Goal: Check status: Check status

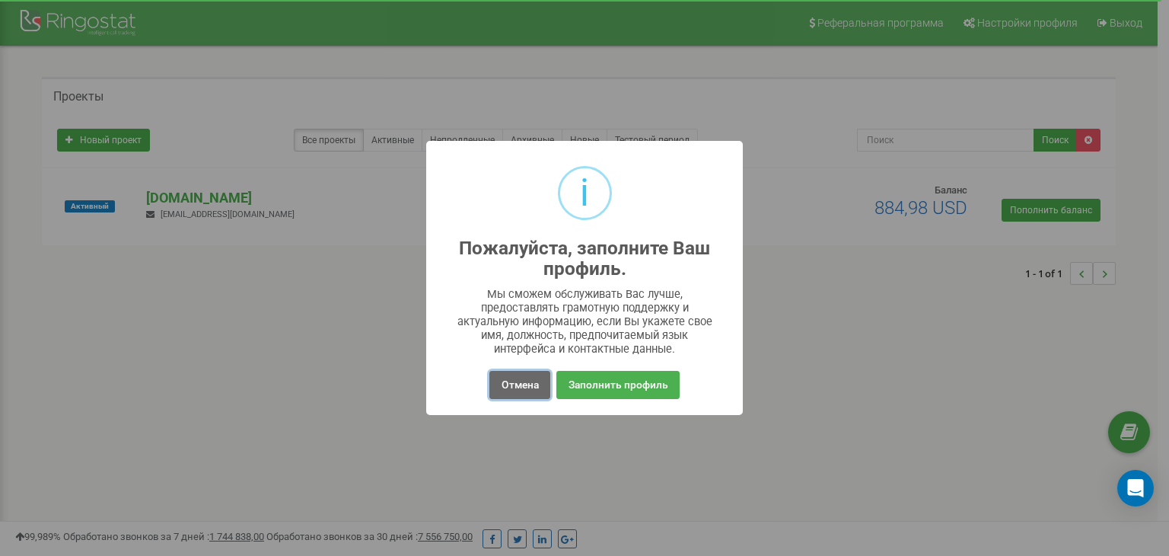
click at [508, 377] on button "Отмена" at bounding box center [519, 385] width 60 height 28
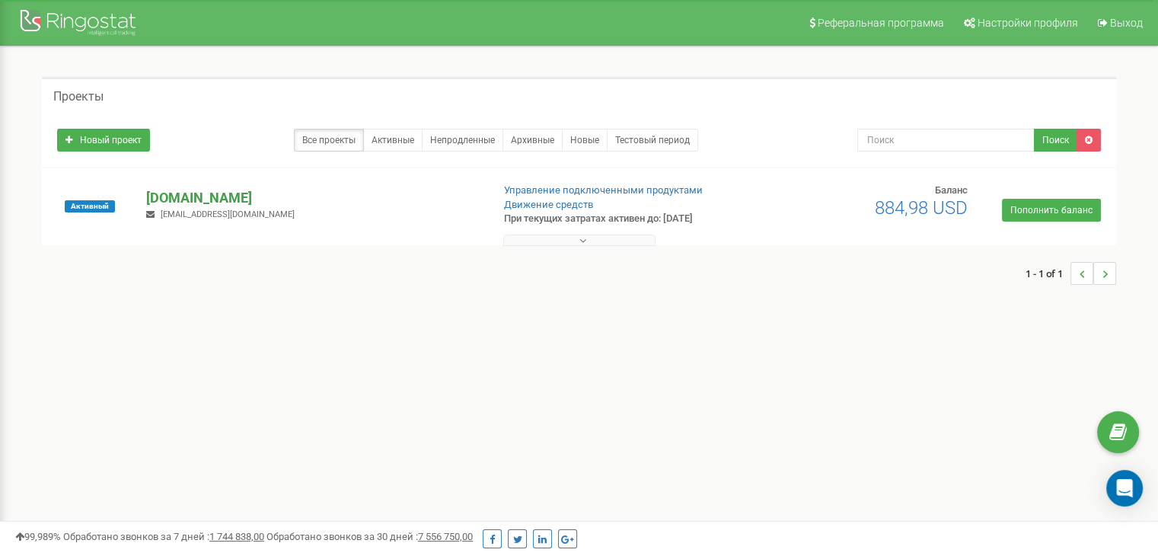
click at [231, 199] on p "[DOMAIN_NAME]" at bounding box center [312, 198] width 333 height 20
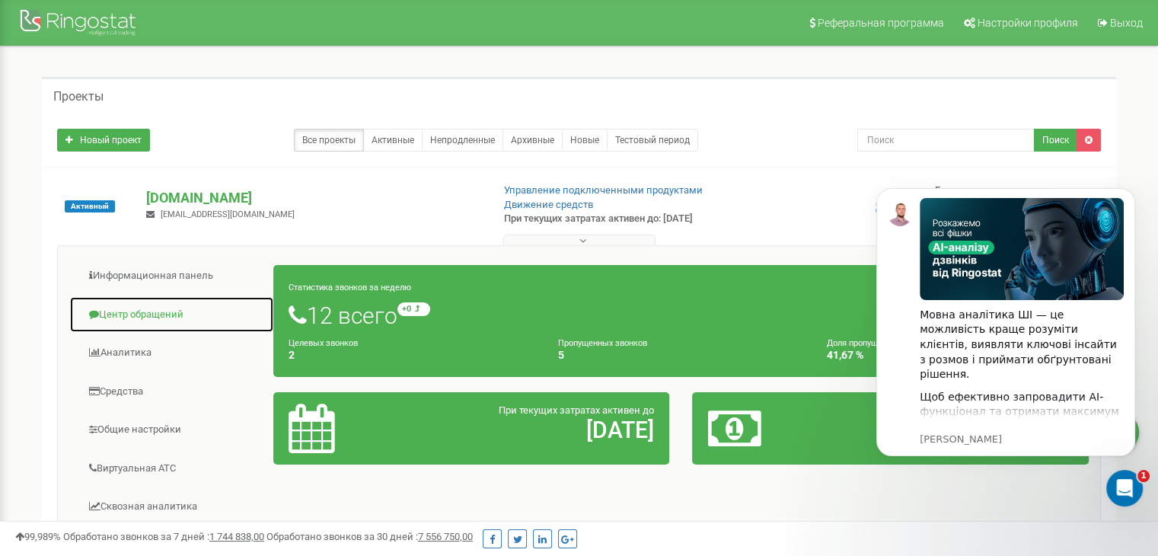
click at [132, 307] on link "Центр обращений" at bounding box center [171, 314] width 205 height 37
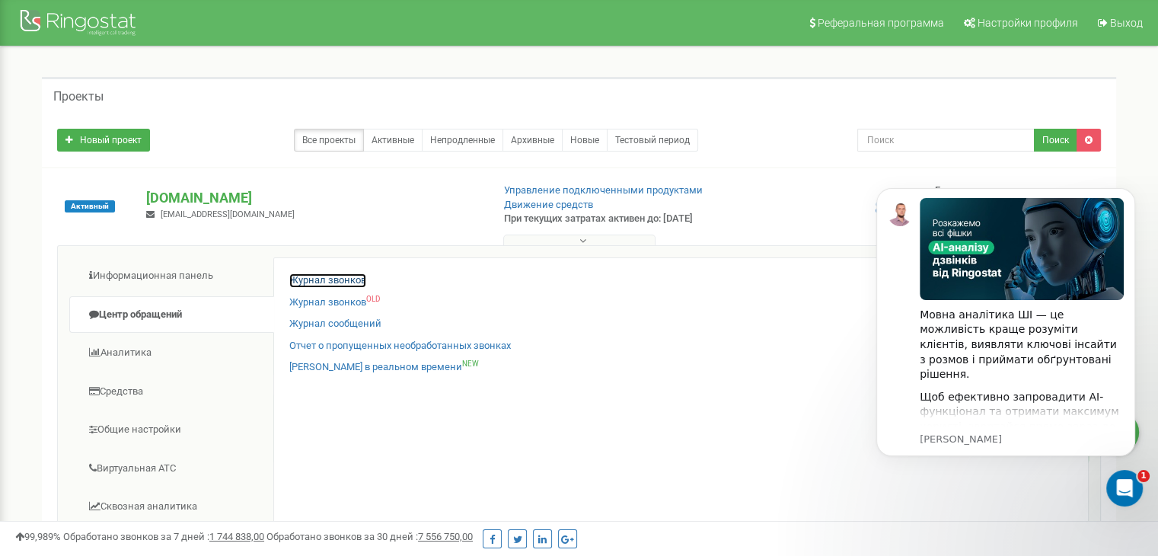
click at [298, 282] on link "Журнал звонков" at bounding box center [327, 280] width 77 height 14
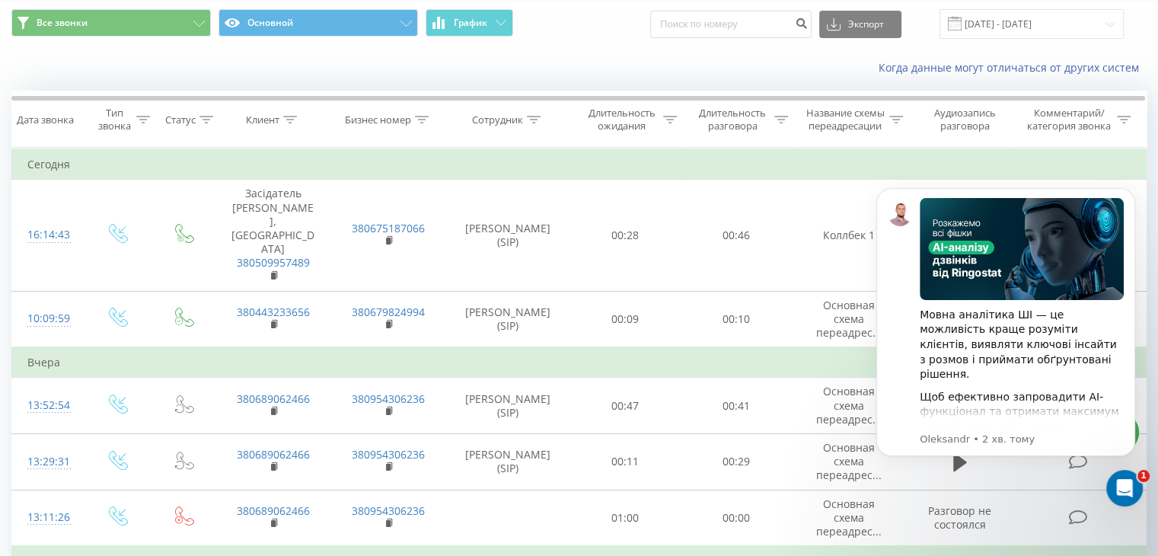
scroll to position [76, 0]
